Goal: Task Accomplishment & Management: Use online tool/utility

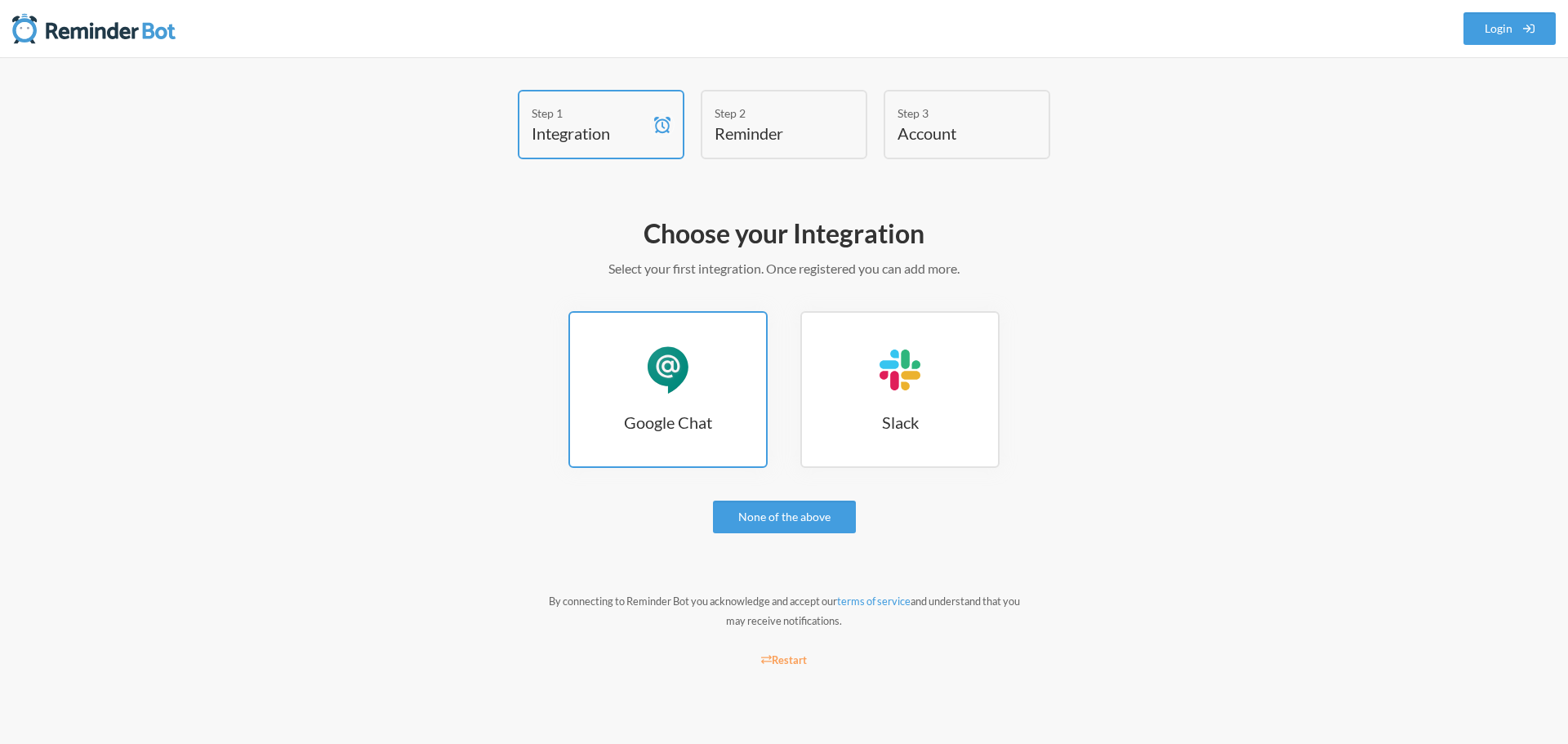
click at [724, 378] on link "Google Chat Google Chat" at bounding box center [668, 389] width 200 height 157
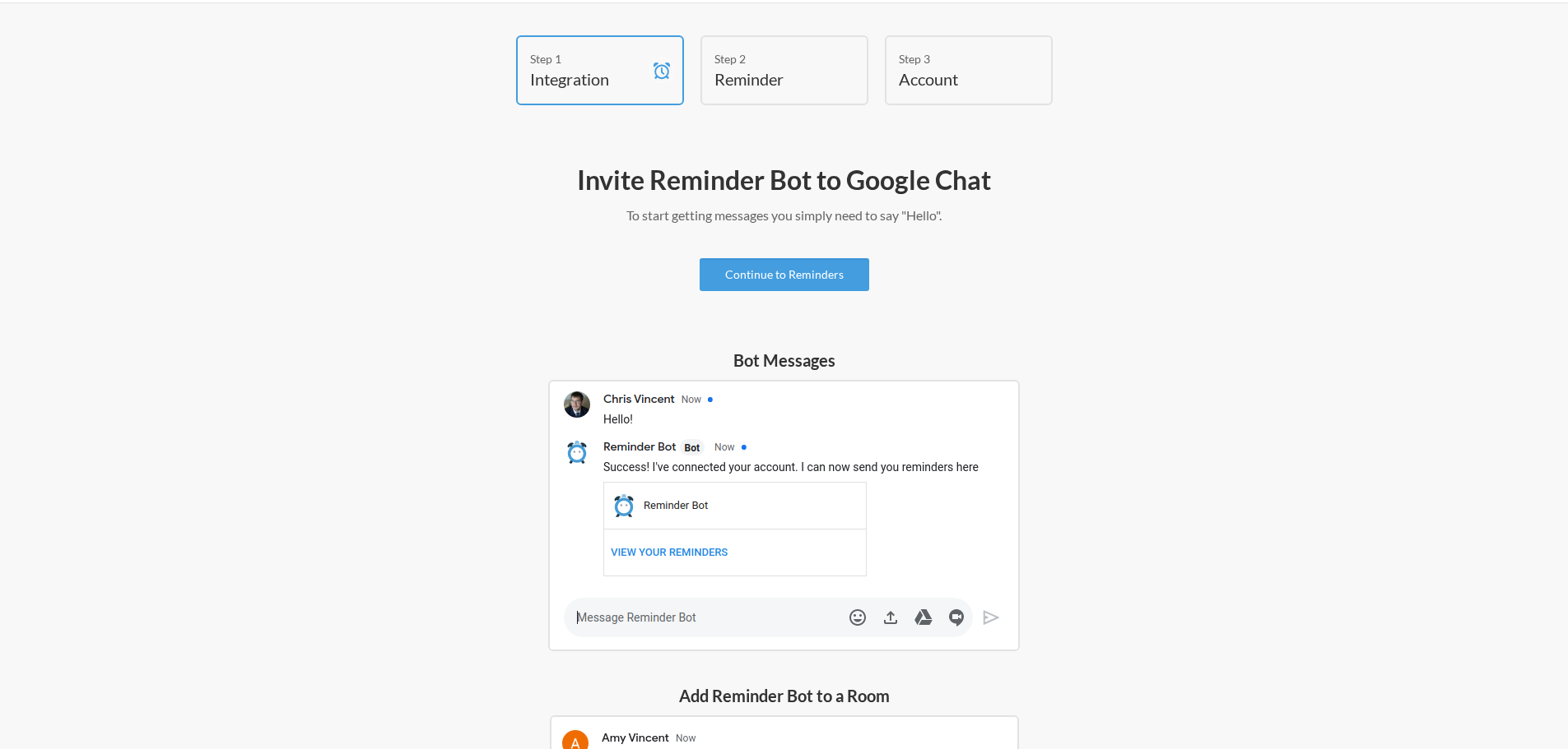
scroll to position [109, 0]
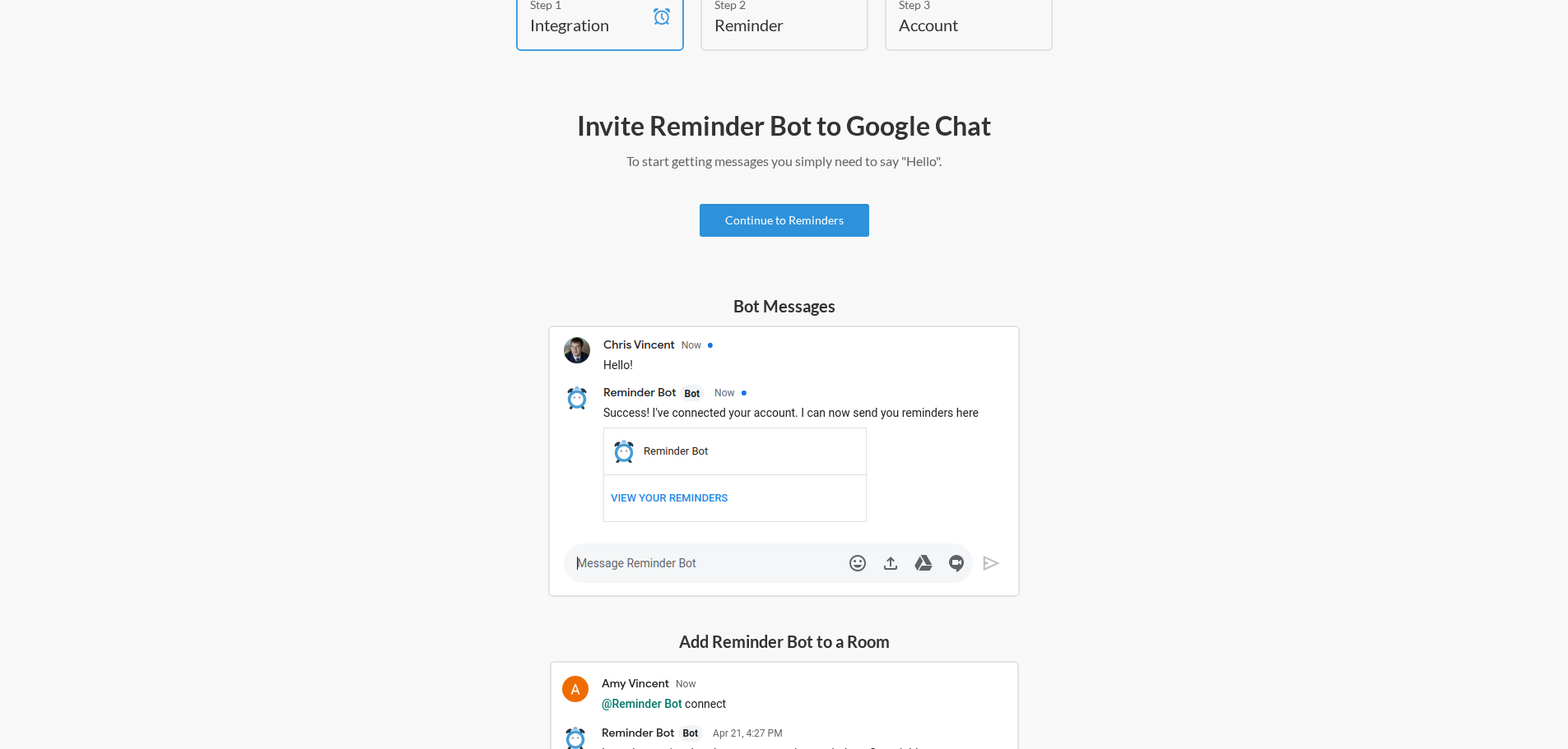
click at [748, 221] on link "Continue to Reminders" at bounding box center [784, 220] width 170 height 32
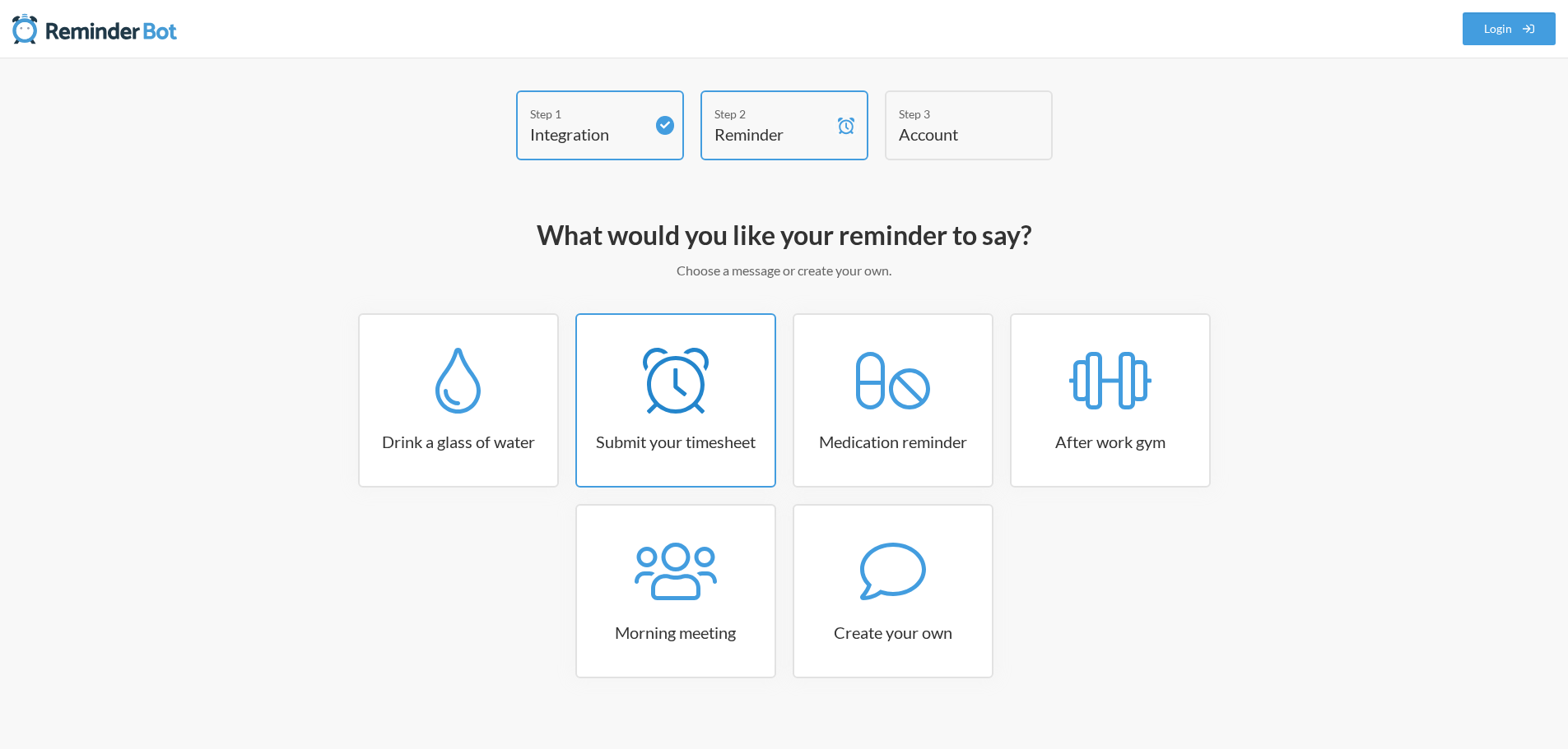
click at [670, 413] on icon at bounding box center [675, 380] width 66 height 66
select select "15:30:00"
select select "true"
select select "16:30:00"
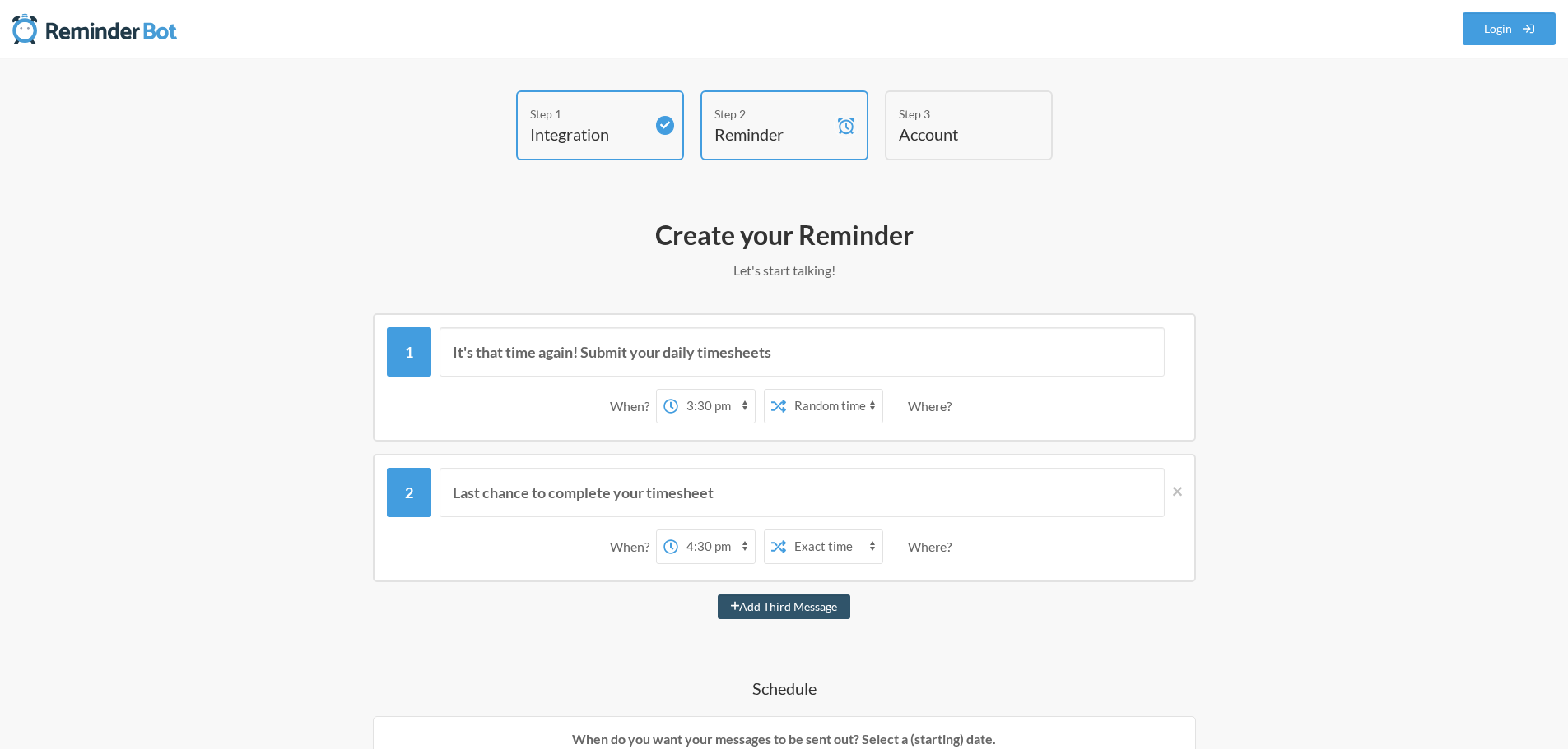
click at [937, 410] on div "Where?" at bounding box center [933, 406] width 50 height 34
click at [1181, 493] on icon at bounding box center [1178, 492] width 9 height 15
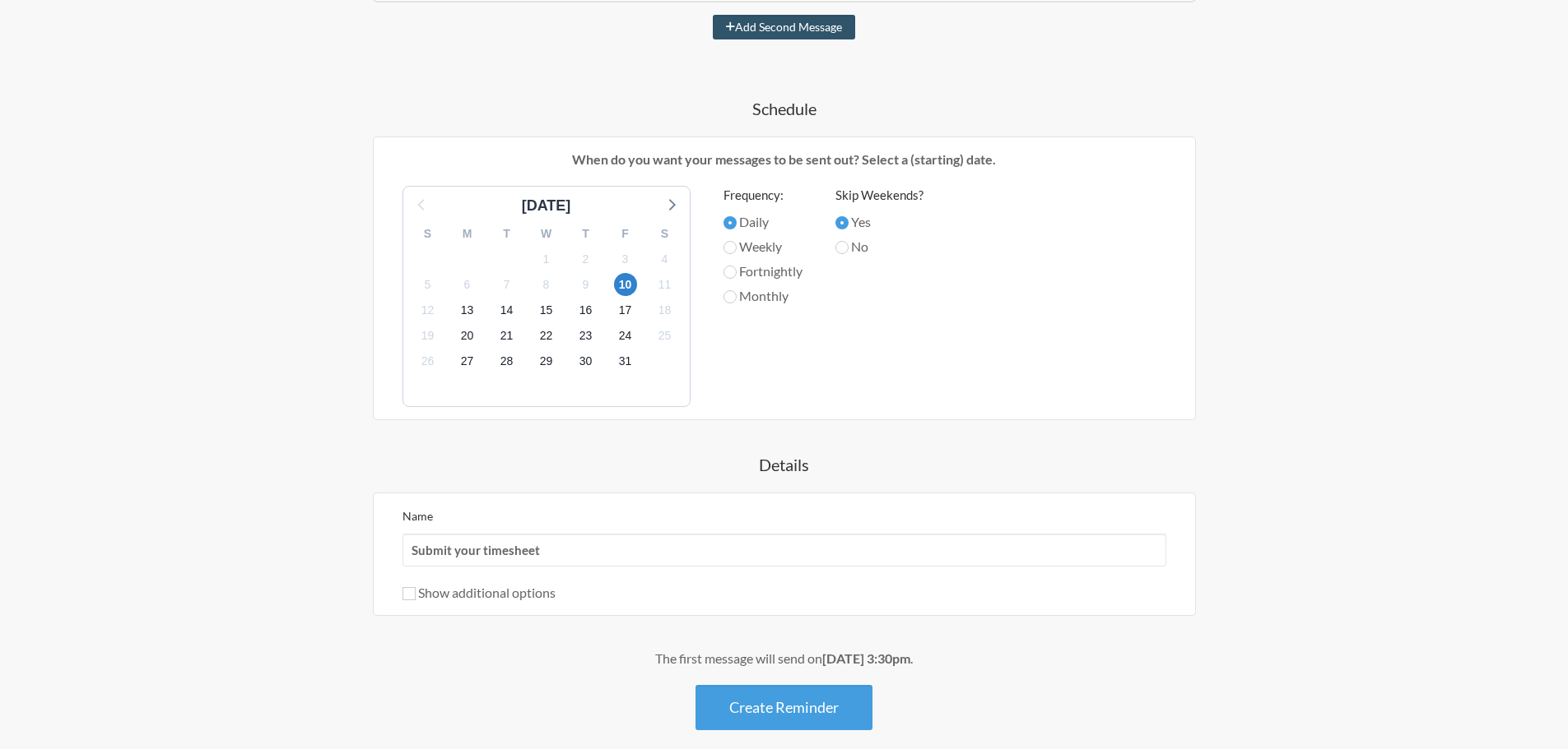
scroll to position [493, 0]
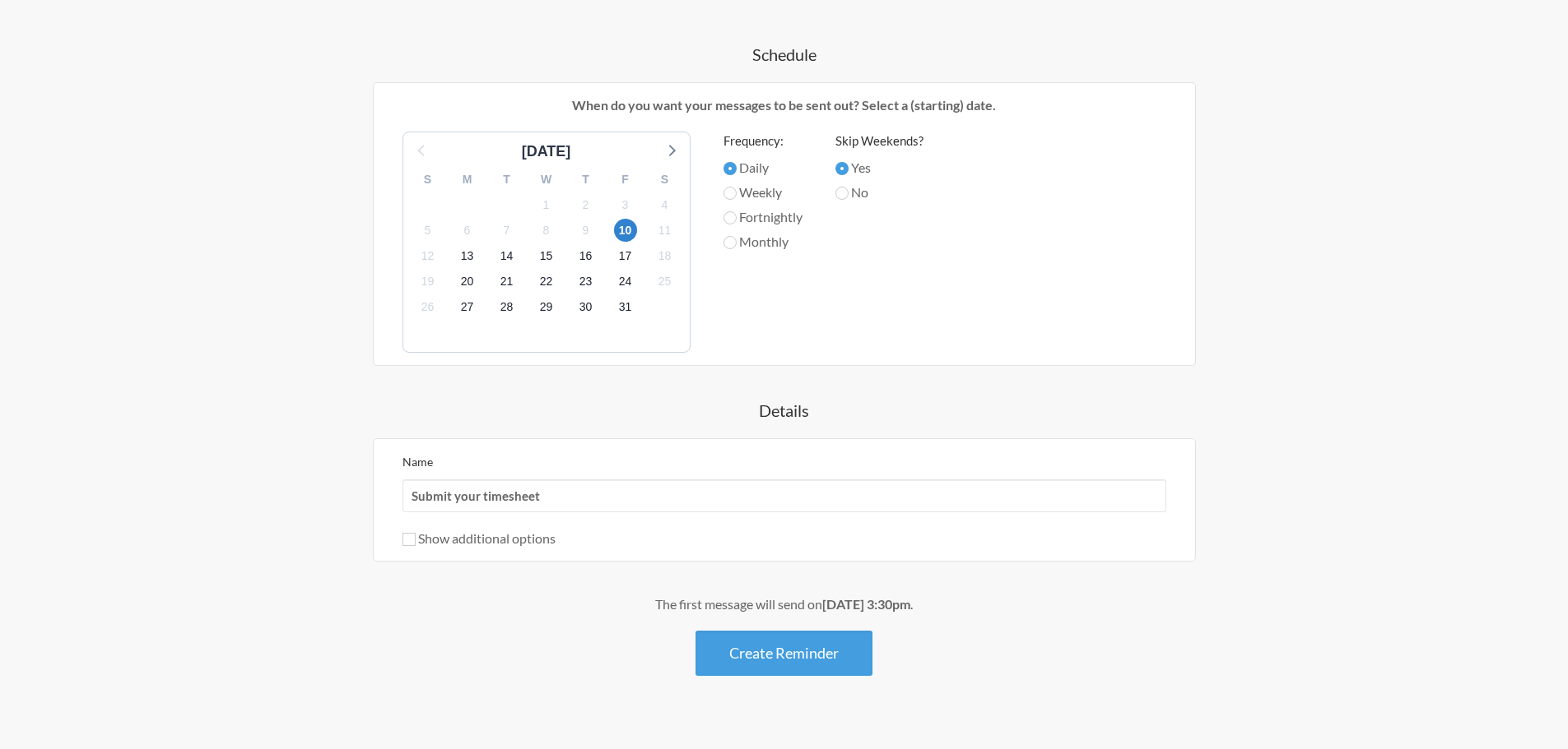
click at [464, 538] on label "Show additional options" at bounding box center [478, 538] width 153 height 16
click at [415, 538] on input "Show additional options" at bounding box center [409, 540] width 13 height 13
checkbox input "true"
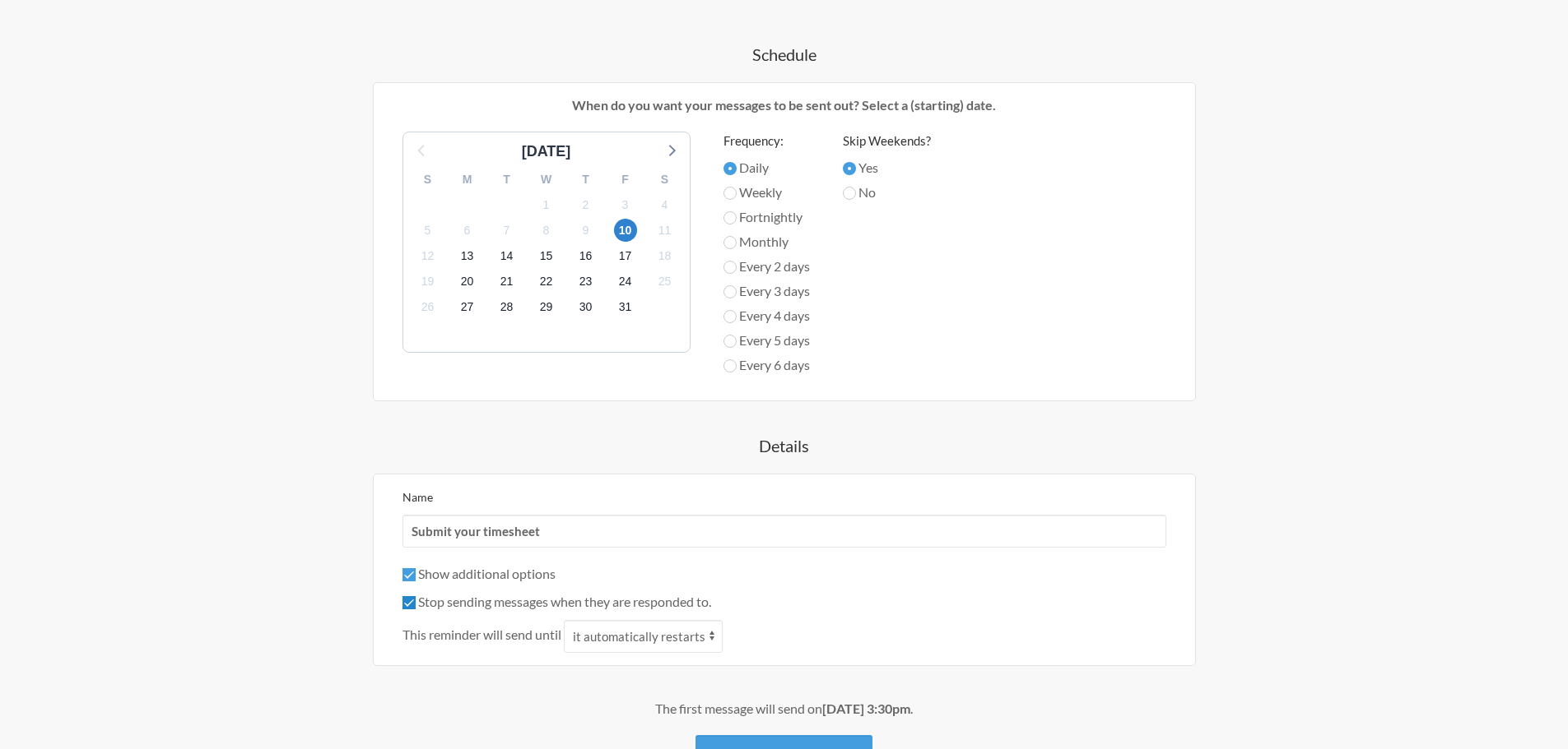
click at [411, 601] on input "Stop sending messages when they are responded to." at bounding box center [409, 603] width 13 height 13
checkbox input "false"
click at [406, 578] on input "Show additional options" at bounding box center [409, 575] width 13 height 13
checkbox input "false"
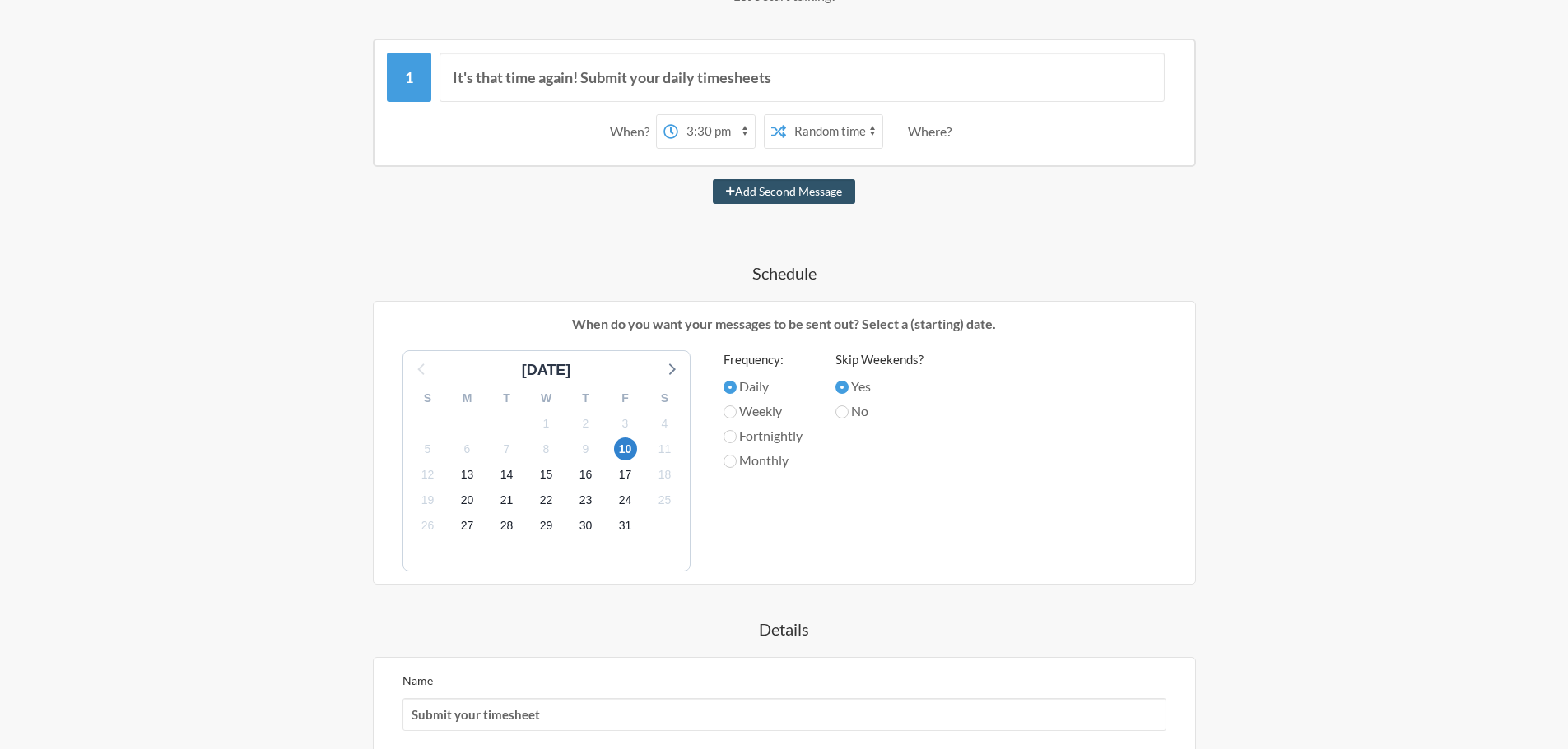
scroll to position [220, 0]
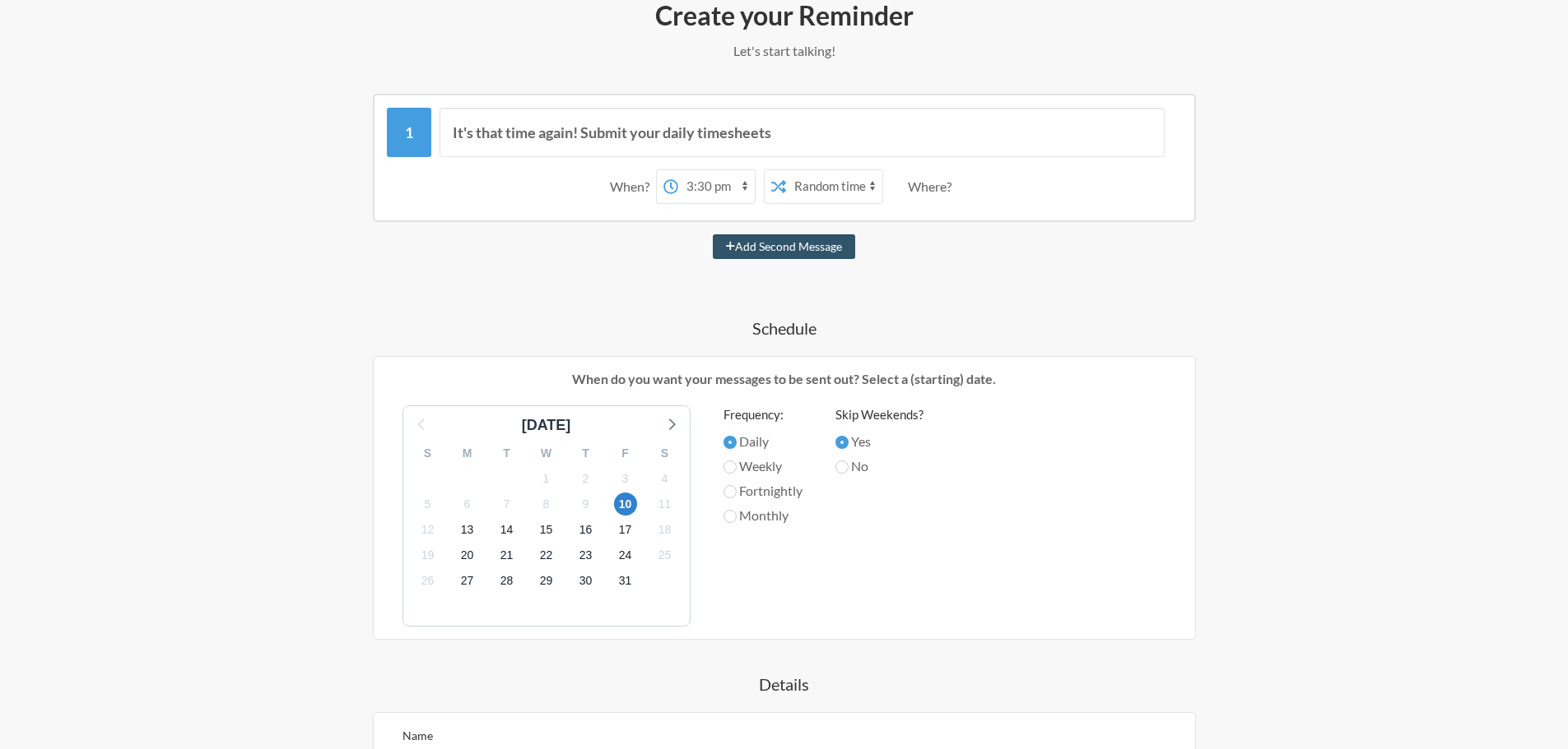
click at [863, 186] on select "Exact time Random time" at bounding box center [835, 186] width 96 height 32
select select "false"
click at [786, 171] on select "Exact time Random time" at bounding box center [835, 186] width 96 height 32
click at [924, 193] on div "Where?" at bounding box center [933, 186] width 50 height 34
click at [947, 188] on div "Where?" at bounding box center [933, 186] width 50 height 34
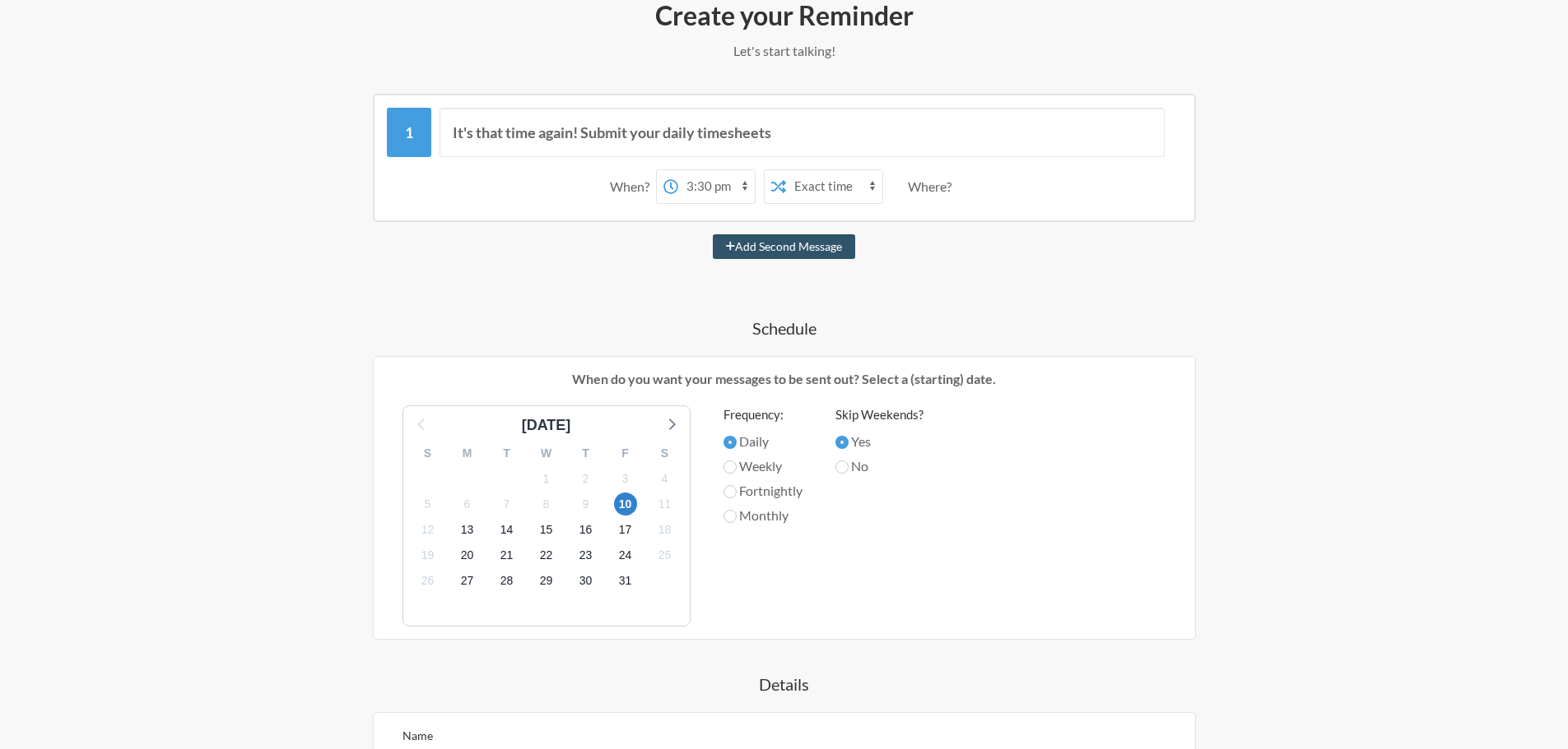
click at [956, 186] on div "Where?" at bounding box center [933, 186] width 50 height 34
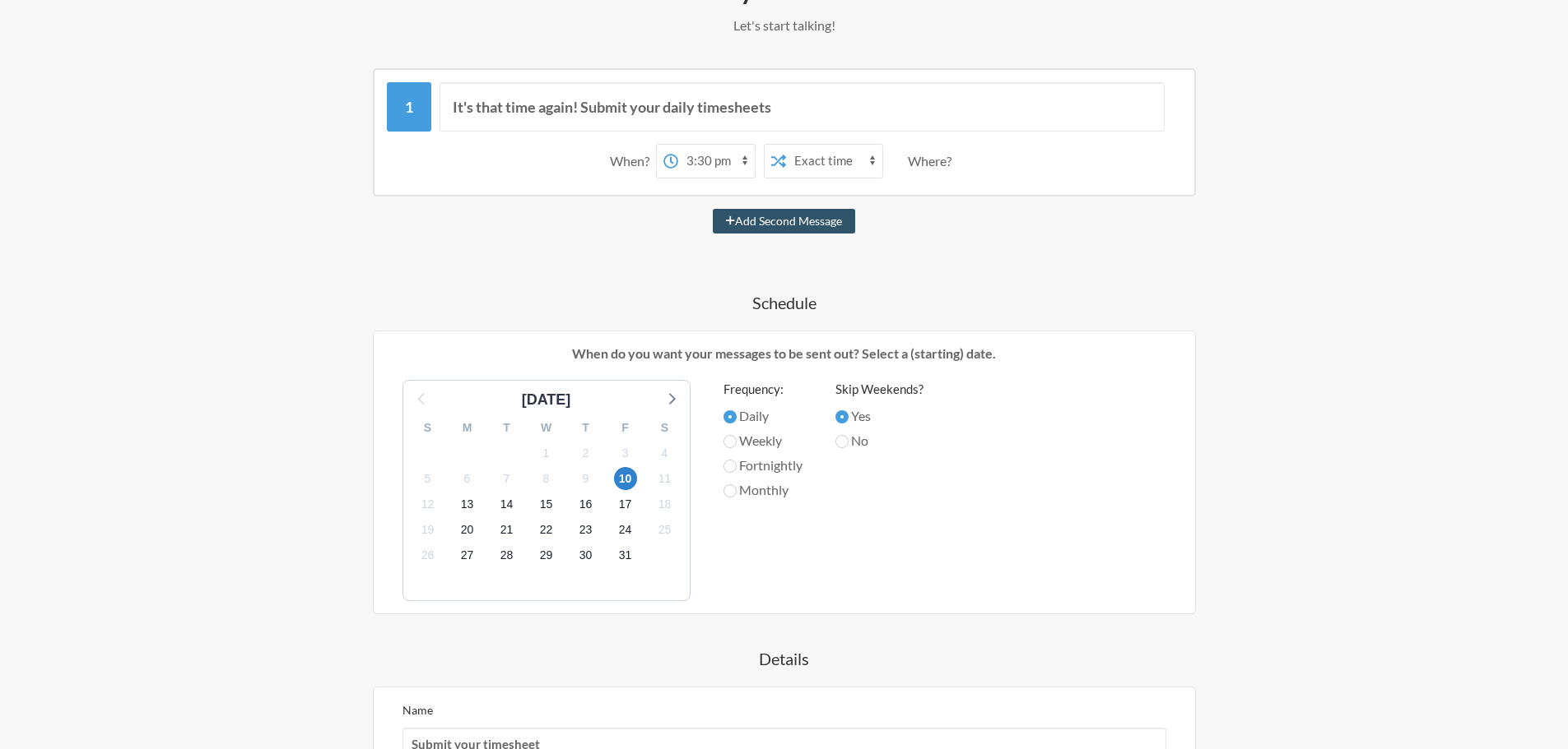
scroll to position [519, 0]
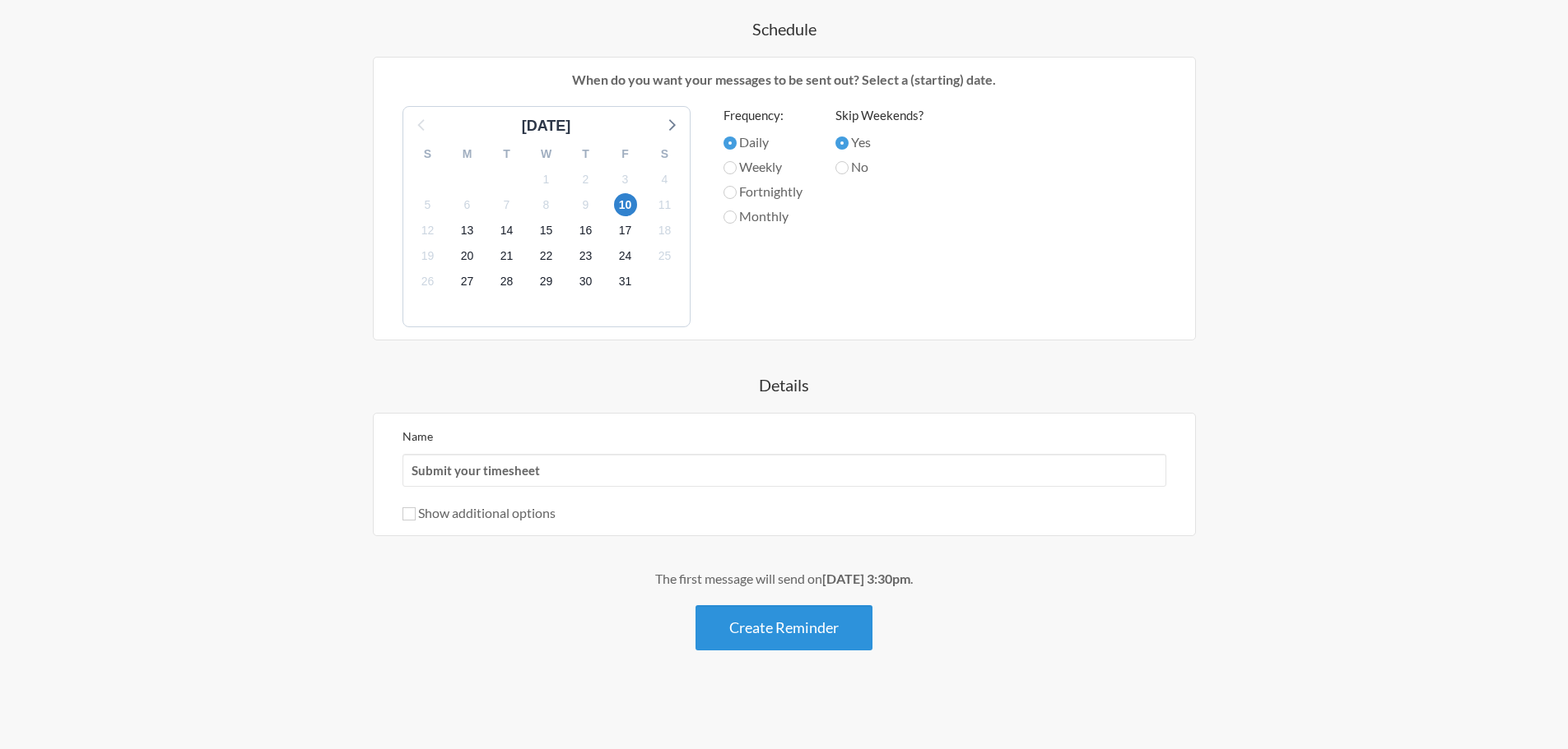
click at [794, 617] on button "Create Reminder" at bounding box center [784, 628] width 177 height 45
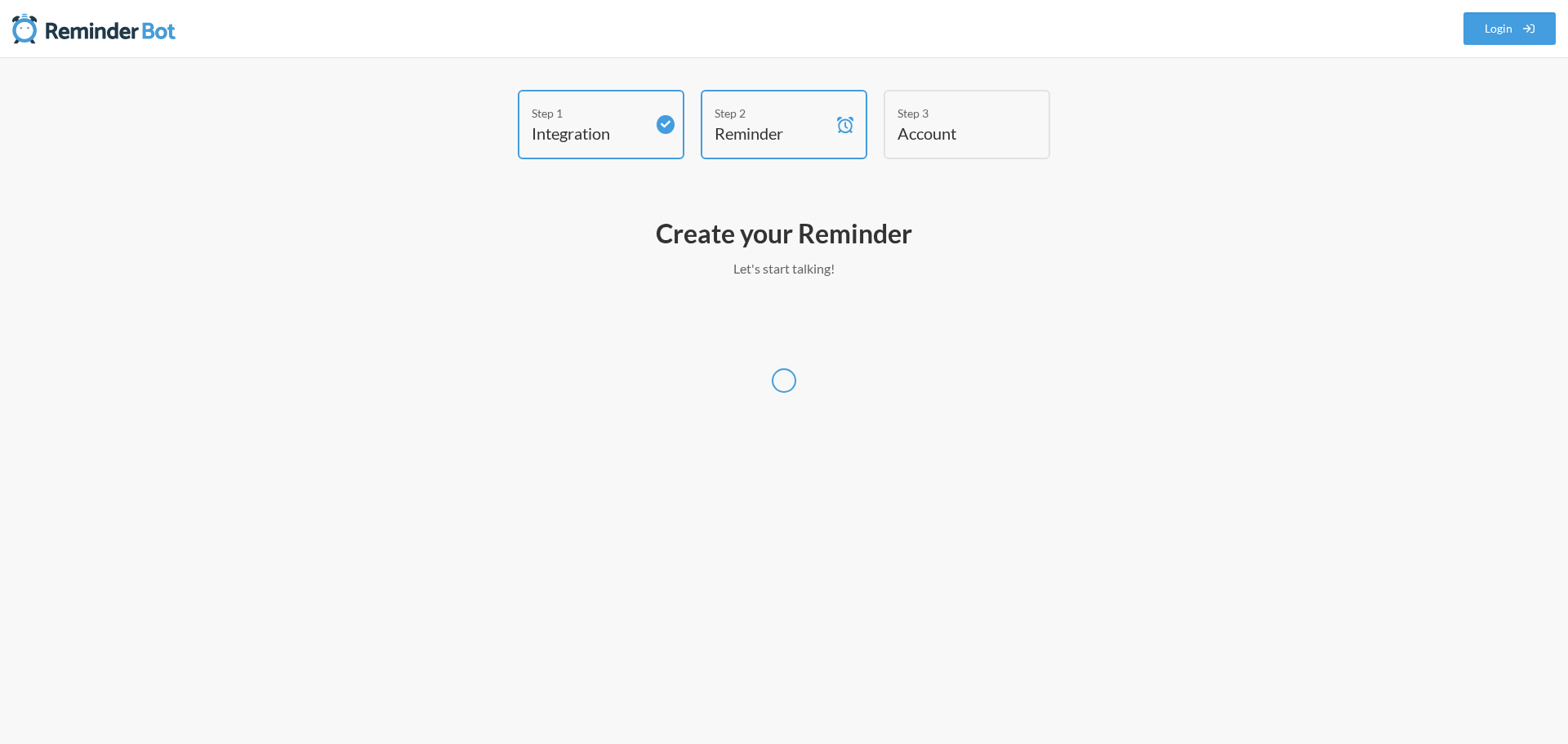
select select "UTC"
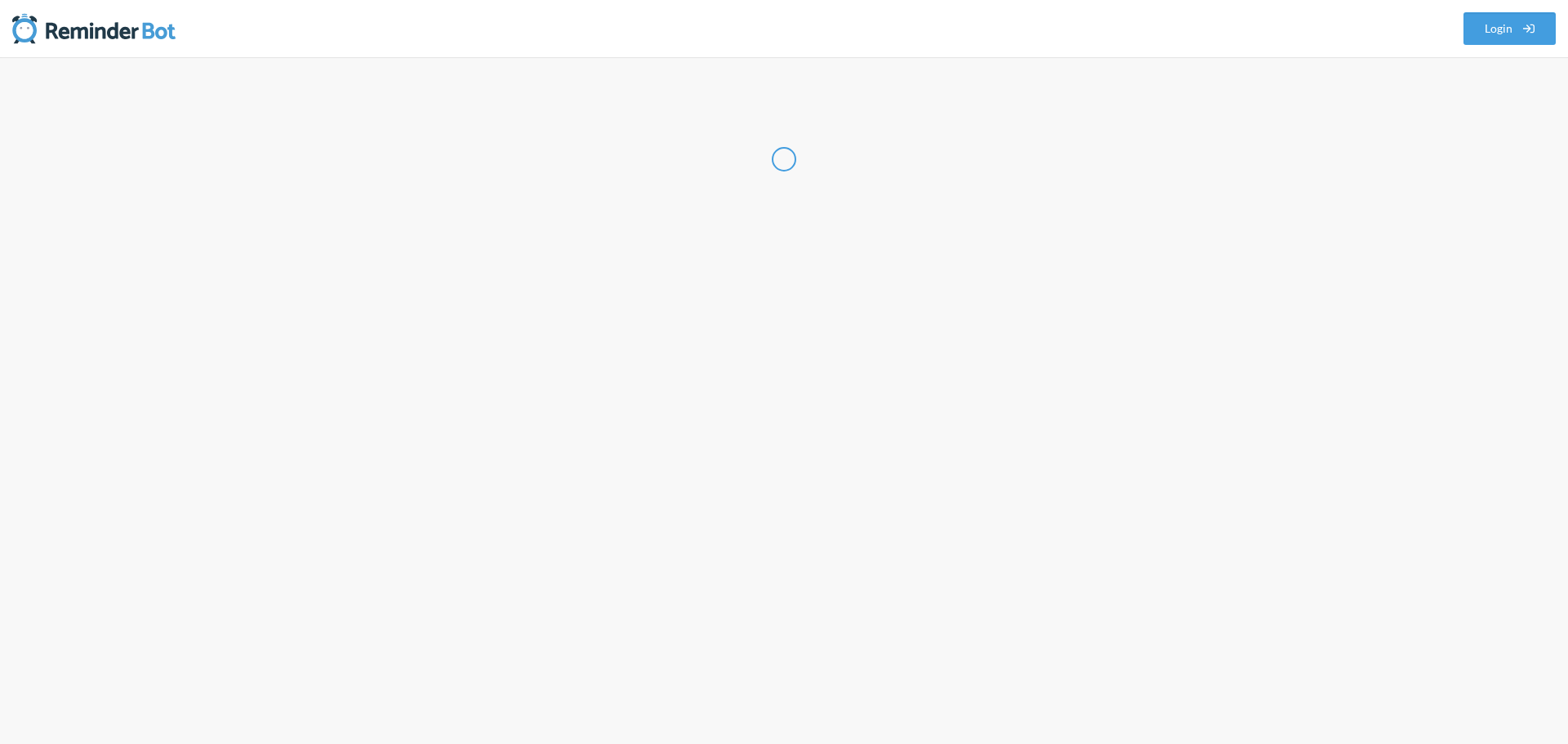
select select "VN"
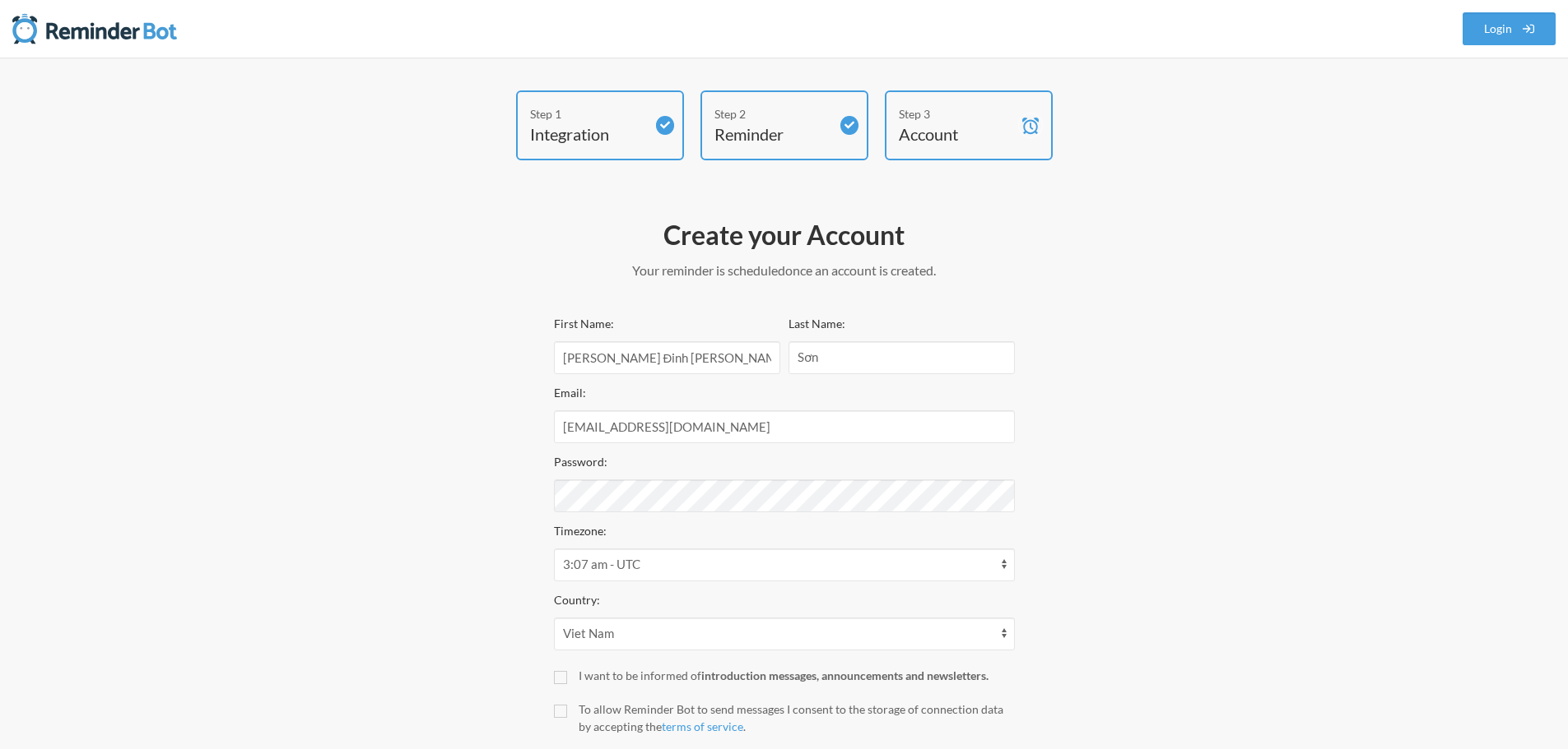
scroll to position [106, 0]
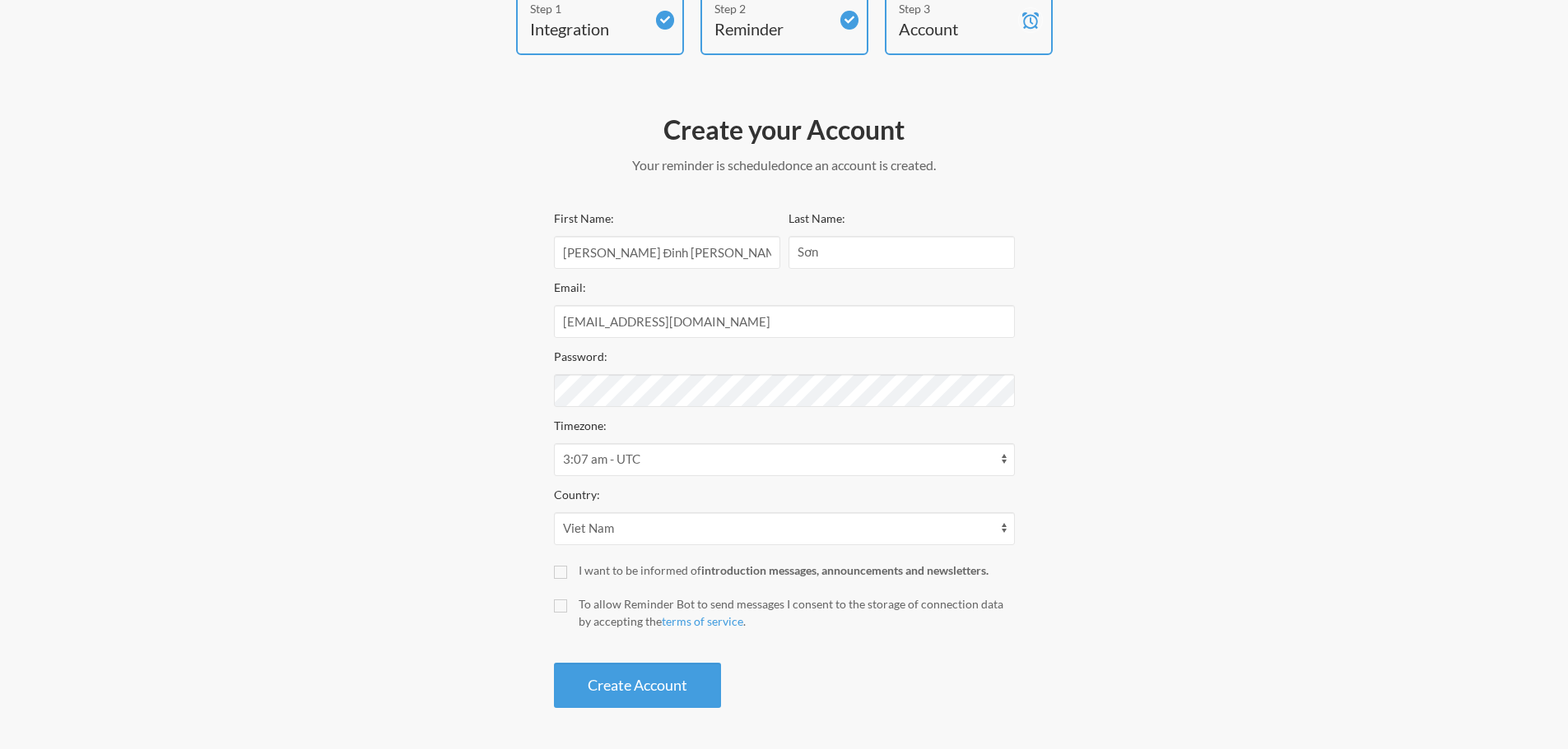
click at [307, 425] on div "Step 1 Integration Step 2 Reminder Step 3 Account Create your Account Your remi…" at bounding box center [784, 350] width 988 height 731
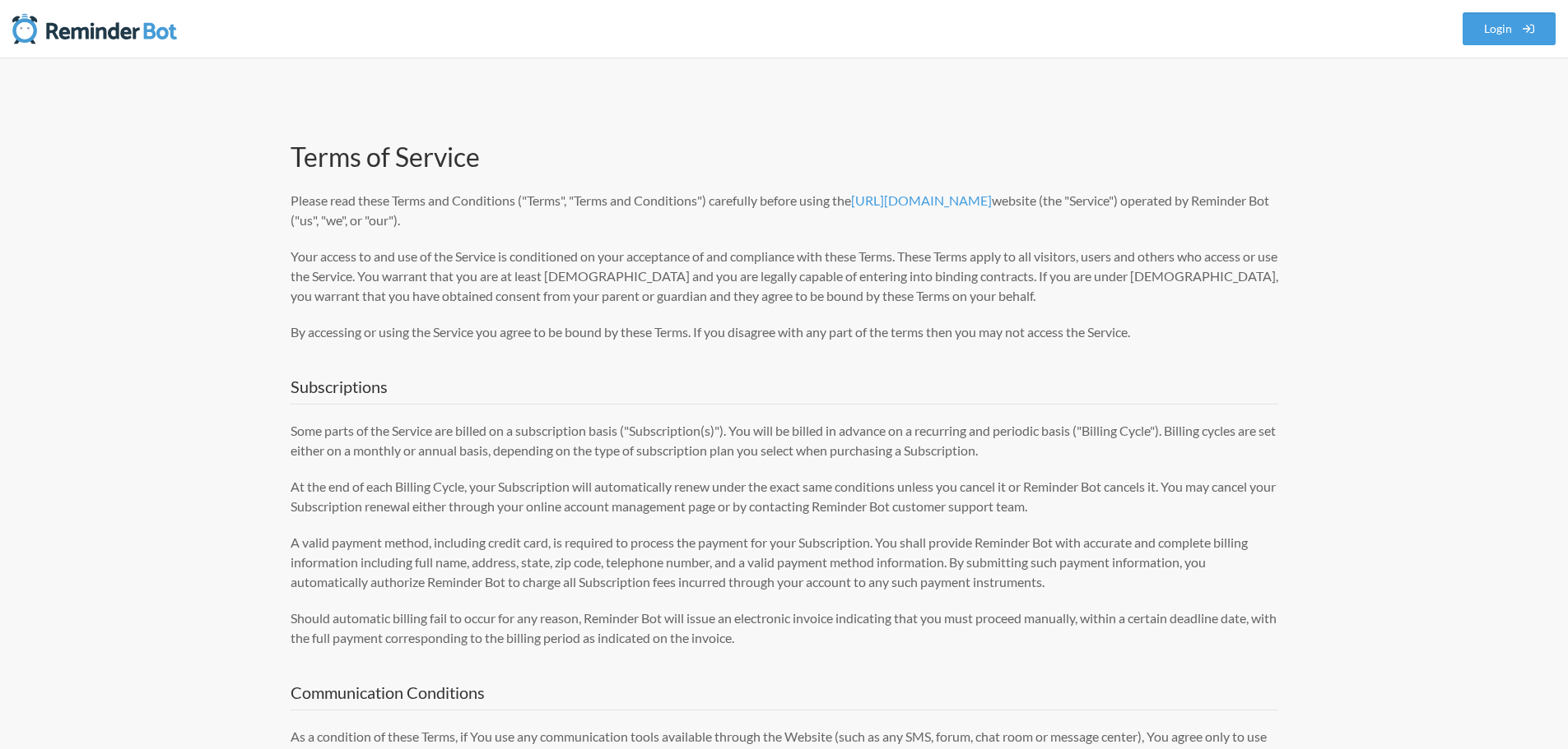
click at [137, 38] on img at bounding box center [94, 28] width 164 height 32
click at [124, 27] on img at bounding box center [94, 28] width 164 height 32
click at [18, 33] on img at bounding box center [94, 28] width 164 height 32
drag, startPoint x: 246, startPoint y: 29, endPoint x: 425, endPoint y: 28, distance: 179.0
click at [351, 29] on nav ".uk-navbar-toggle-animate svg>[class*="line-"]{transition:0.2s ease-in-out;tran…" at bounding box center [784, 29] width 1568 height 57
